Goal: Transaction & Acquisition: Purchase product/service

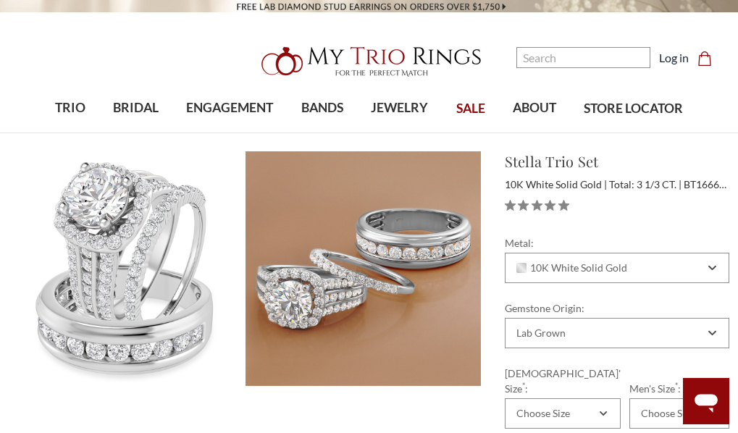
scroll to position [145, 0]
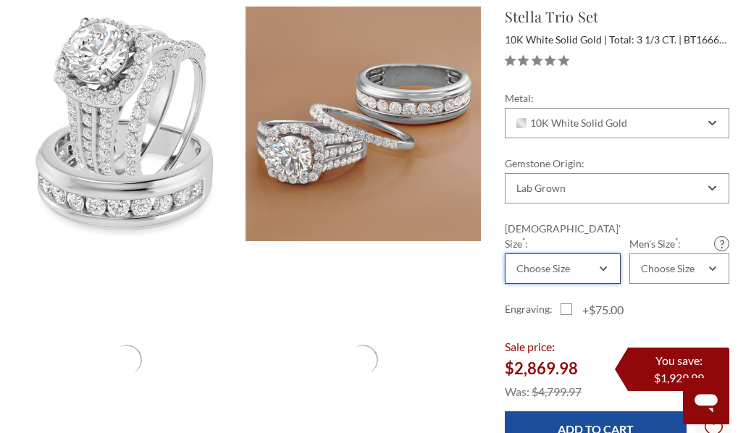
click at [549, 263] on div "Choose Size" at bounding box center [543, 269] width 54 height 12
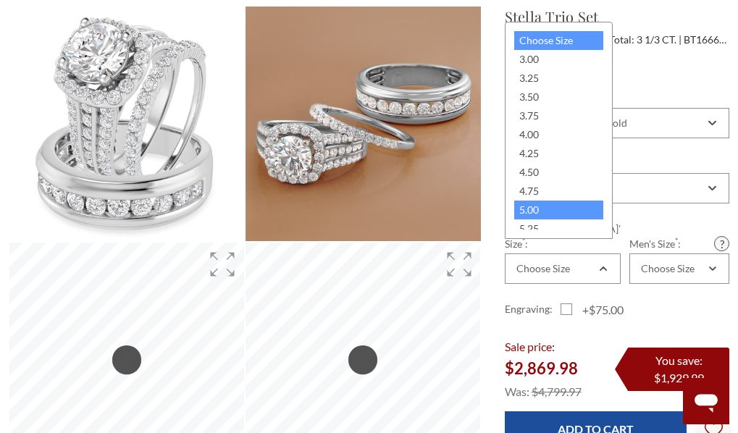
click at [544, 213] on div "5.00" at bounding box center [558, 210] width 89 height 19
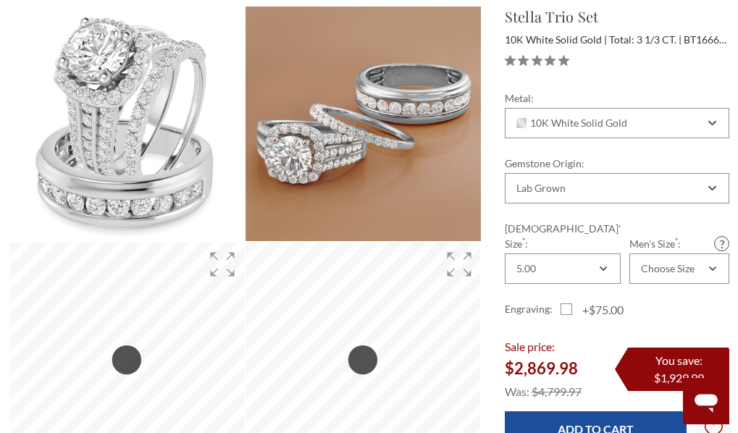
scroll to position [0, 0]
click at [649, 269] on div "Metal: Choose Options 10K Yellow Solid Gold 10K White Solid Gold 10K Rose Solid…" at bounding box center [617, 212] width 224 height 245
click at [647, 262] on div "Choose Size" at bounding box center [679, 268] width 100 height 30
click at [641, 263] on div "Choose Size" at bounding box center [668, 269] width 54 height 12
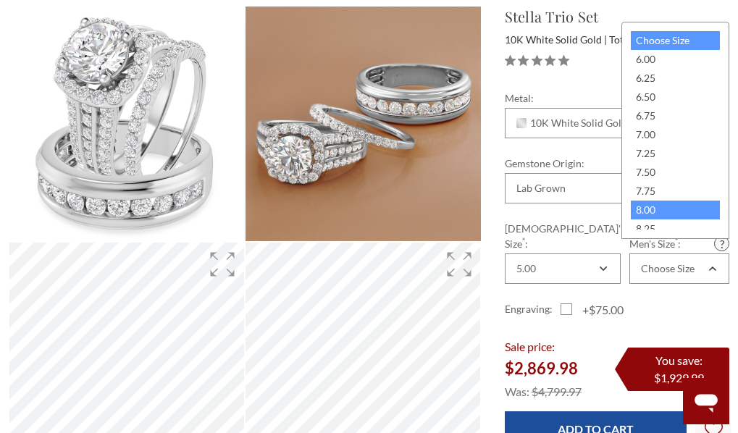
click at [638, 217] on div "8.00" at bounding box center [675, 210] width 89 height 19
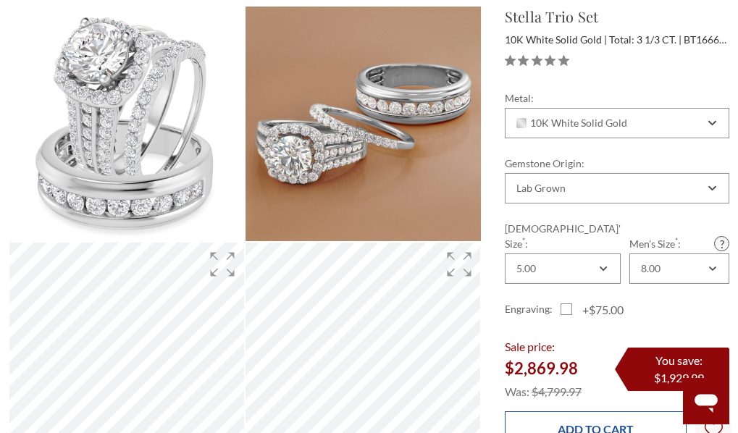
click at [582, 411] on input "Add to Cart" at bounding box center [596, 428] width 182 height 35
type input "Add to Cart"
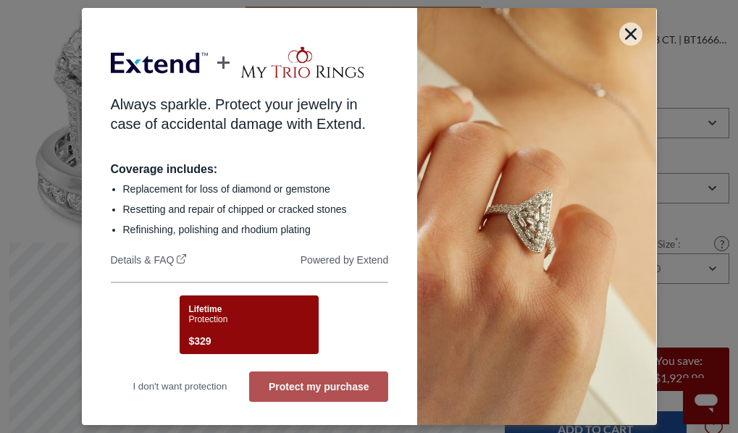
click at [367, 384] on button "Protect my purchase" at bounding box center [318, 386] width 139 height 30
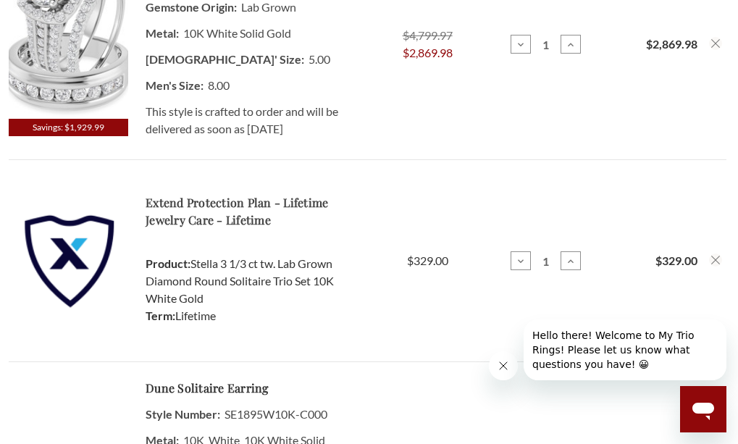
scroll to position [898, 0]
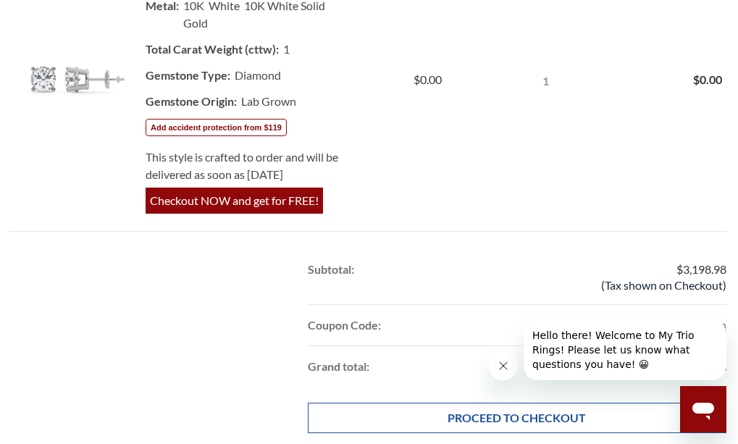
click at [462, 410] on link "PROCEED TO CHECKOUT" at bounding box center [517, 418] width 418 height 30
